Goal: Find specific page/section: Find specific page/section

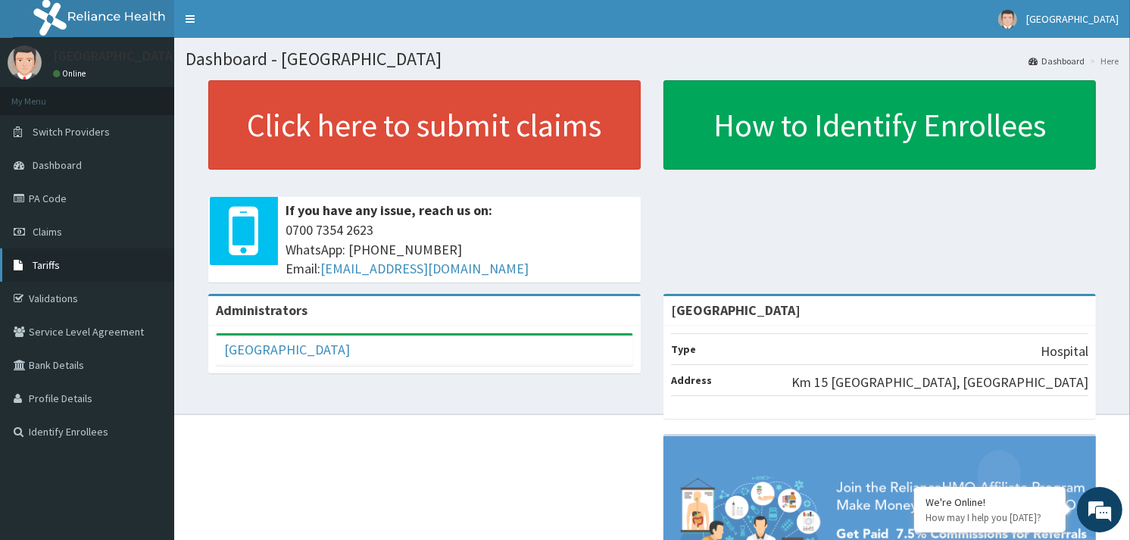
click at [41, 273] on link "Tariffs" at bounding box center [87, 264] width 174 height 33
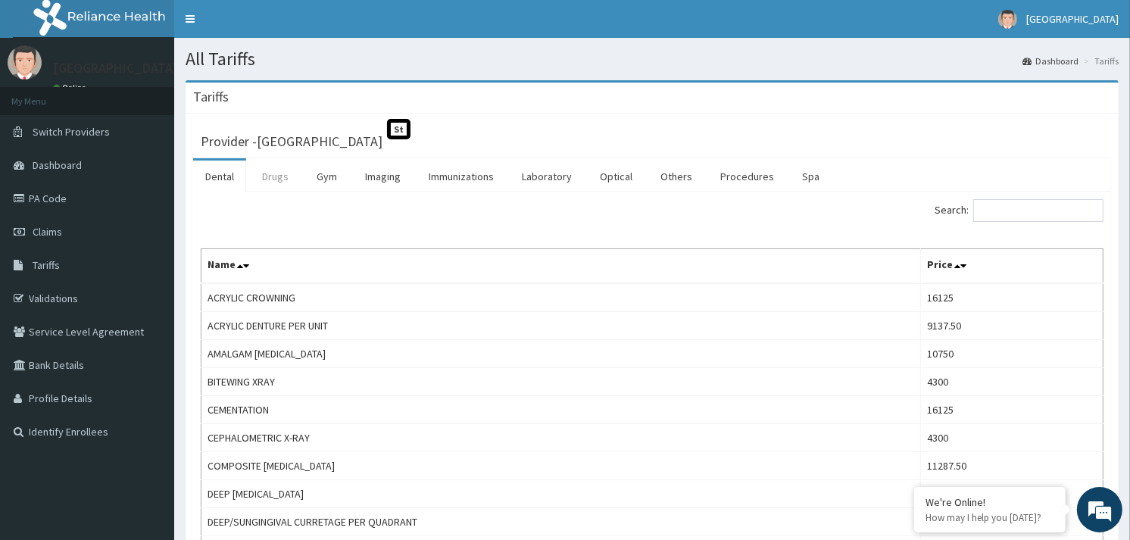
click at [283, 175] on link "Drugs" at bounding box center [275, 177] width 51 height 32
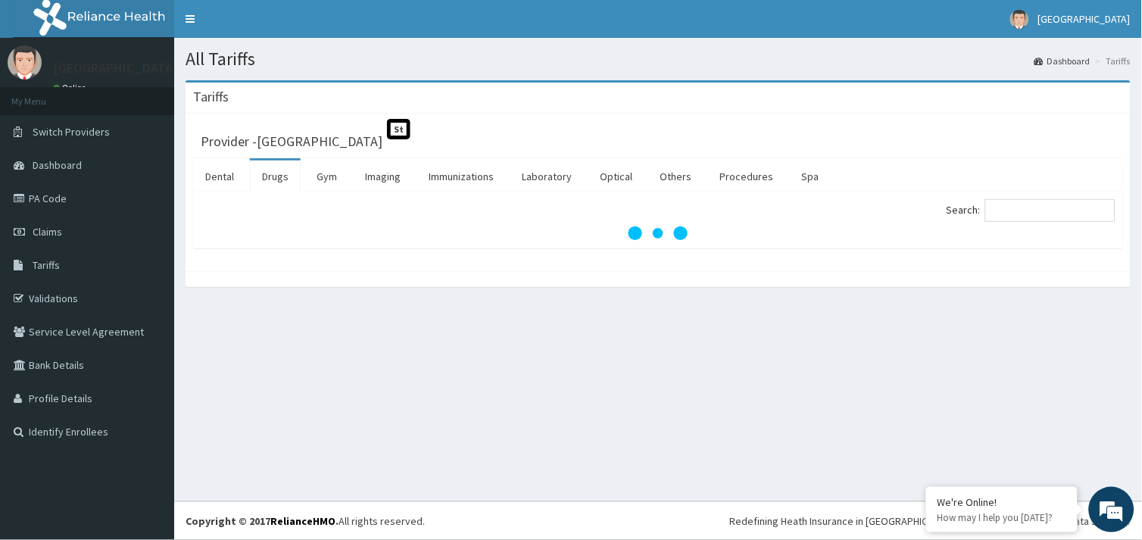
click at [387, 133] on span "St" at bounding box center [398, 129] width 23 height 20
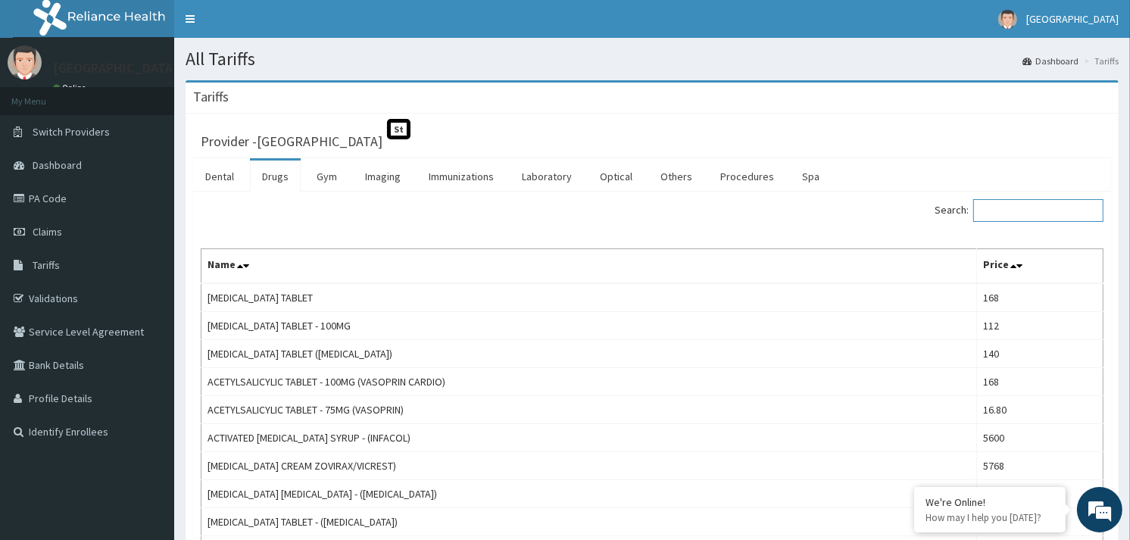
click at [1019, 206] on input "Search:" at bounding box center [1038, 210] width 130 height 23
type input "PERMI"
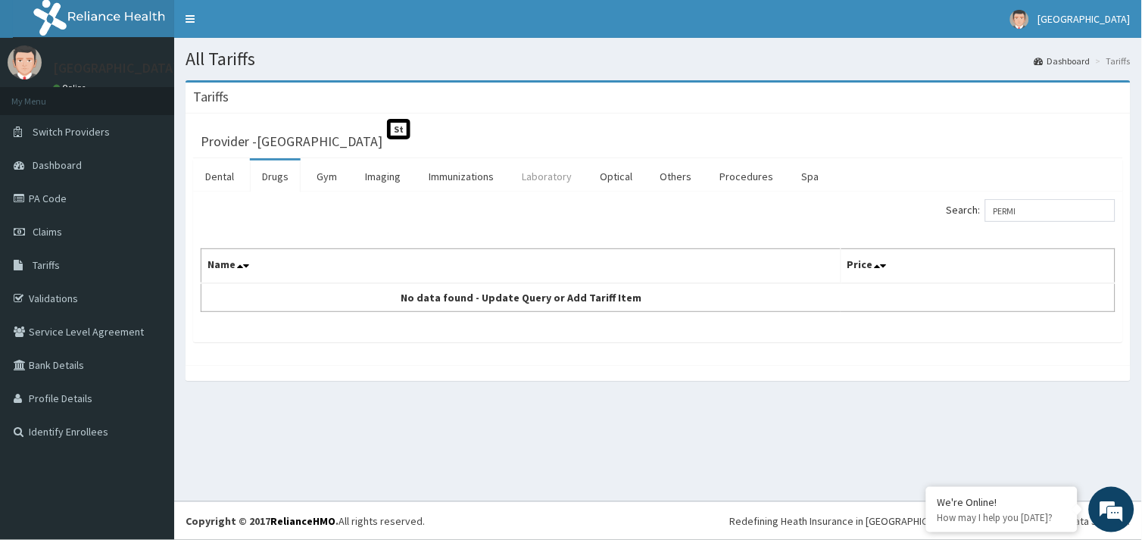
click at [545, 180] on link "Laboratory" at bounding box center [547, 177] width 74 height 32
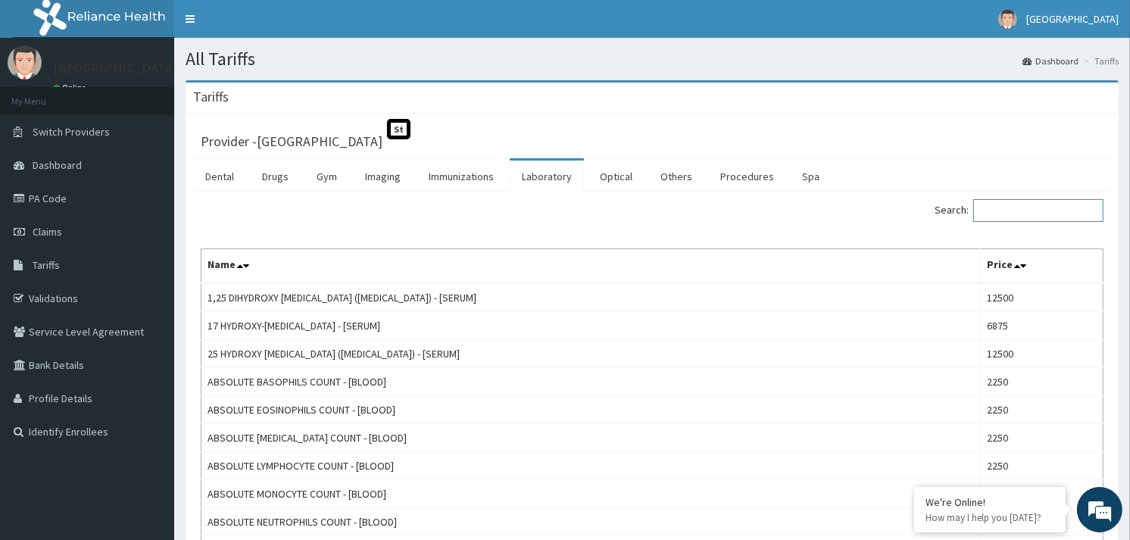
click at [1012, 217] on input "Search:" at bounding box center [1038, 210] width 130 height 23
type input "ACT"
